Goal: Information Seeking & Learning: Learn about a topic

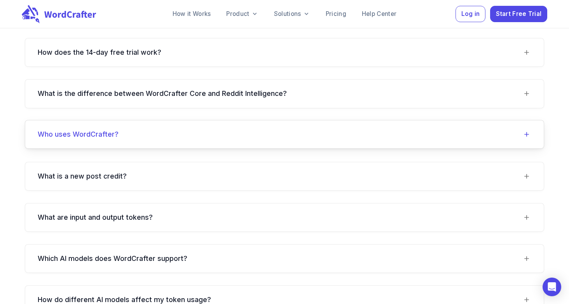
scroll to position [702, 0]
drag, startPoint x: 525, startPoint y: 90, endPoint x: 443, endPoint y: 107, distance: 83.1
click at [524, 89] on icon at bounding box center [526, 92] width 9 height 9
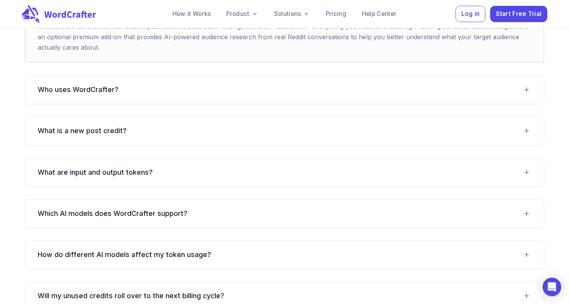
scroll to position [794, 0]
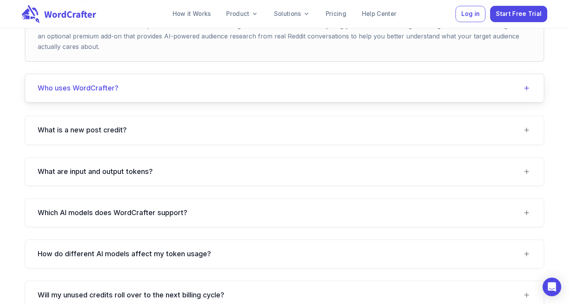
drag, startPoint x: 88, startPoint y: 89, endPoint x: 108, endPoint y: 97, distance: 21.8
click at [88, 89] on h6 "Who uses WordCrafter?" at bounding box center [78, 88] width 81 height 9
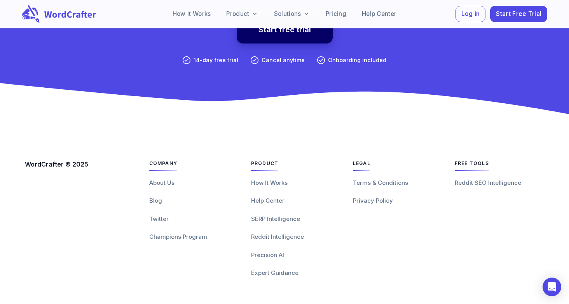
scroll to position [1786, 0]
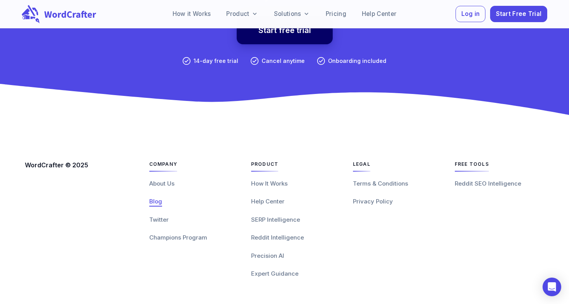
click at [159, 198] on span "Blog" at bounding box center [155, 201] width 13 height 7
click at [270, 180] on span "How It Works" at bounding box center [269, 183] width 37 height 7
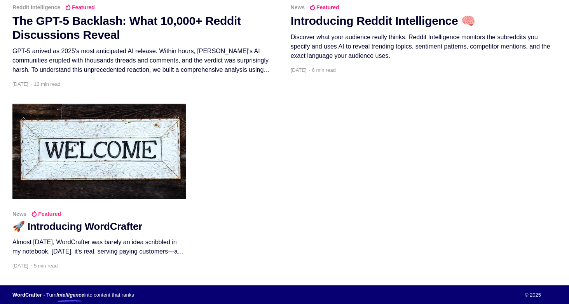
scroll to position [598, 0]
